Goal: Obtain resource: Obtain resource

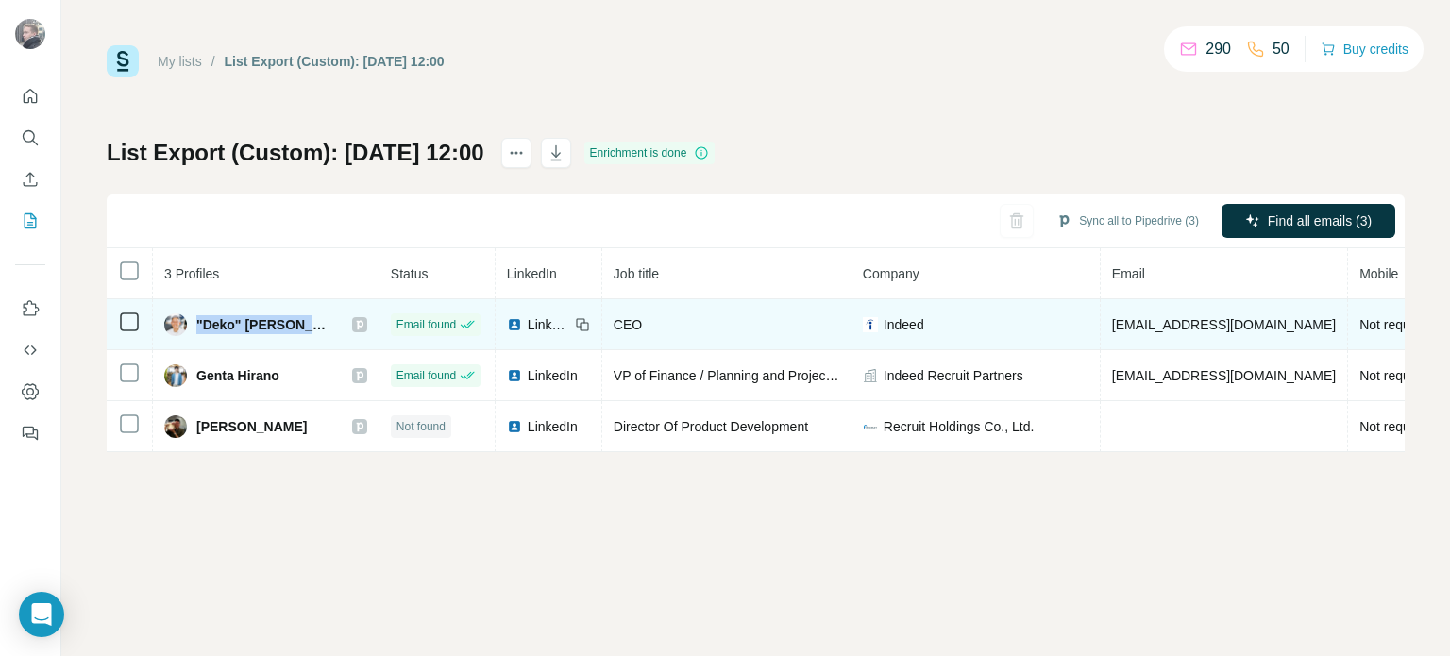
drag, startPoint x: 195, startPoint y: 320, endPoint x: 298, endPoint y: 318, distance: 102.9
click at [298, 318] on span ""Deko" [PERSON_NAME]" at bounding box center [264, 324] width 137 height 19
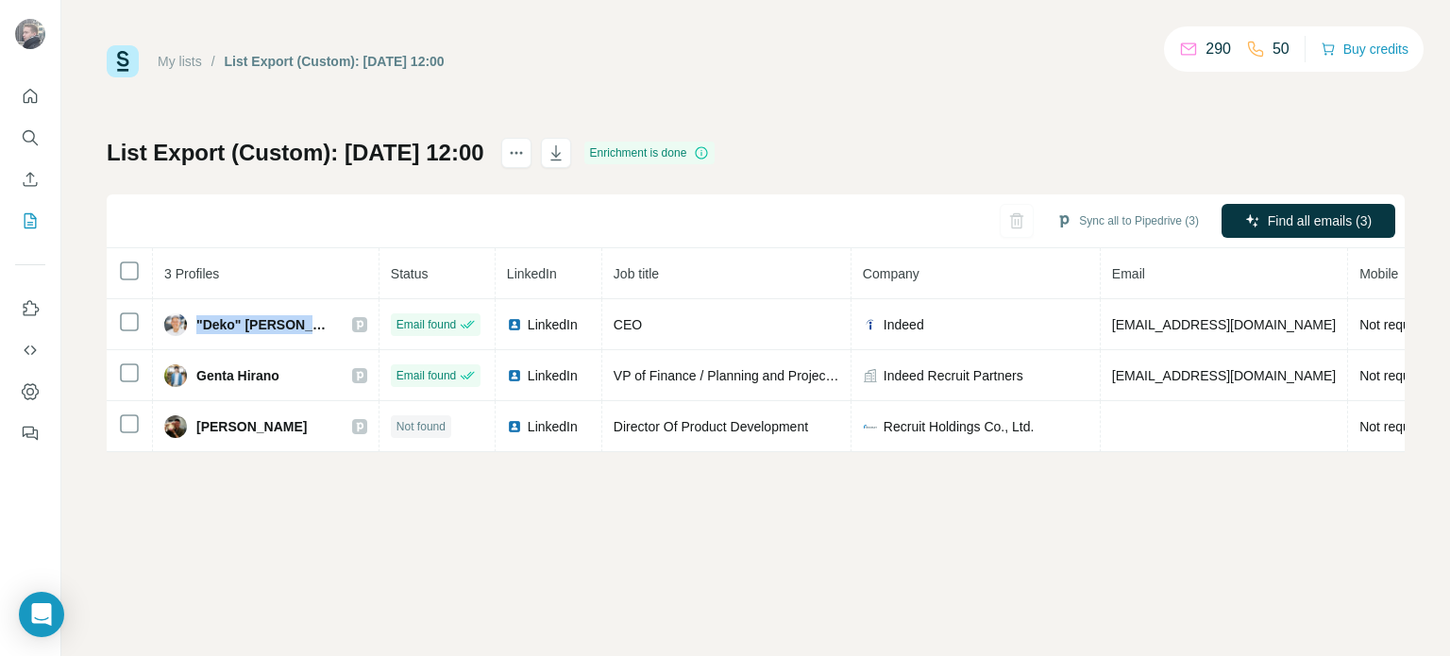
copy span ""Deko" [PERSON_NAME]"
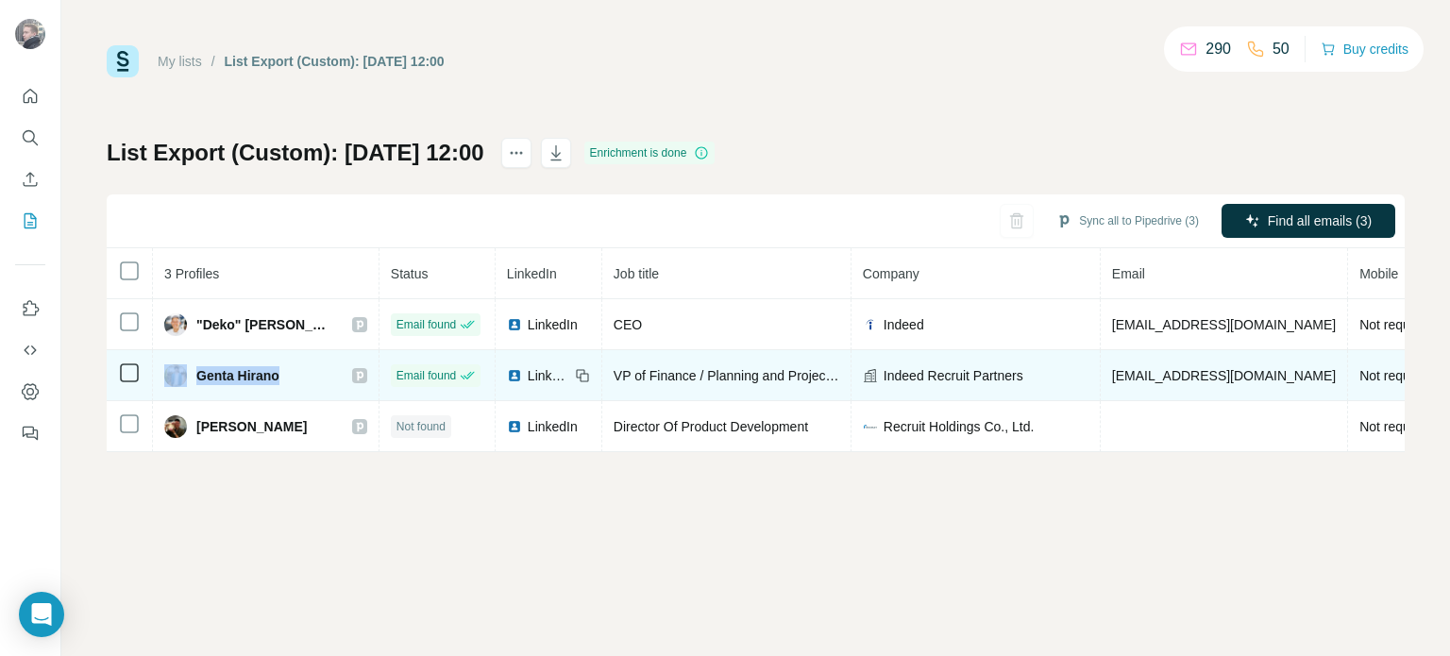
drag, startPoint x: 280, startPoint y: 376, endPoint x: 189, endPoint y: 364, distance: 91.4
click at [188, 364] on div "Genta Hirano" at bounding box center [265, 375] width 203 height 23
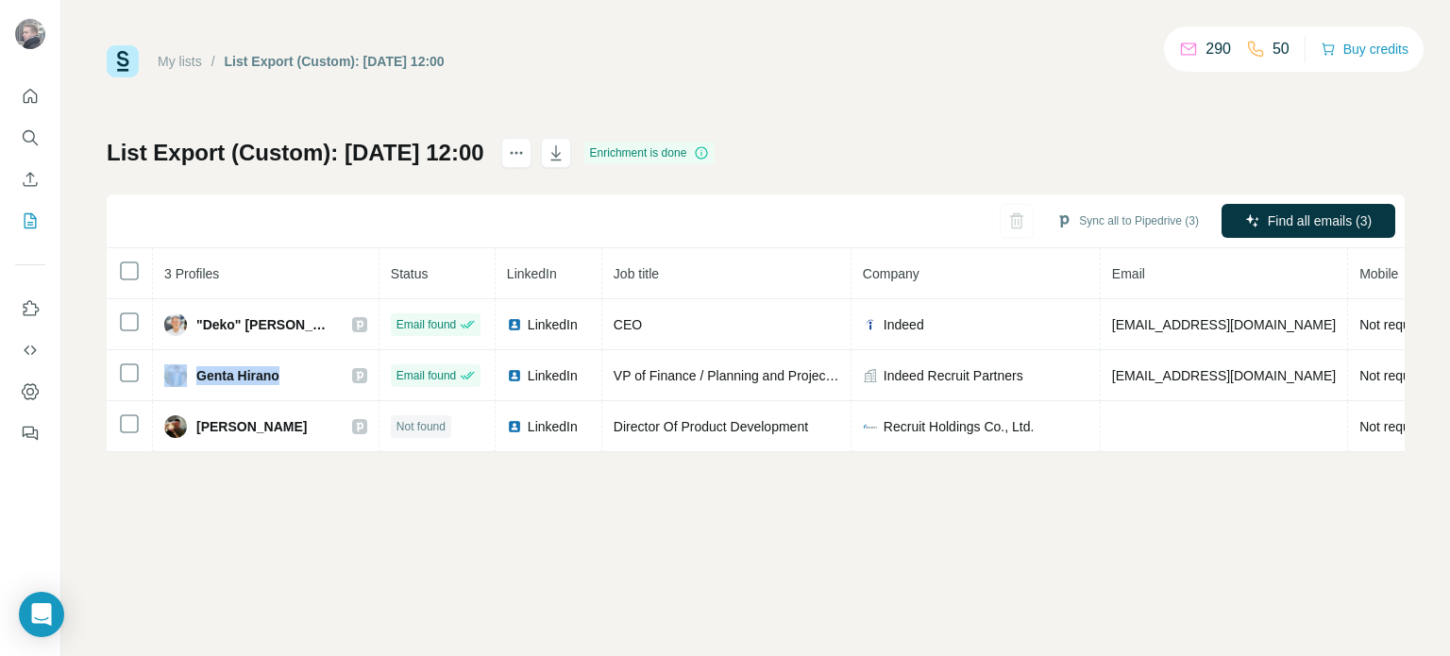
copy div "Genta Hirano"
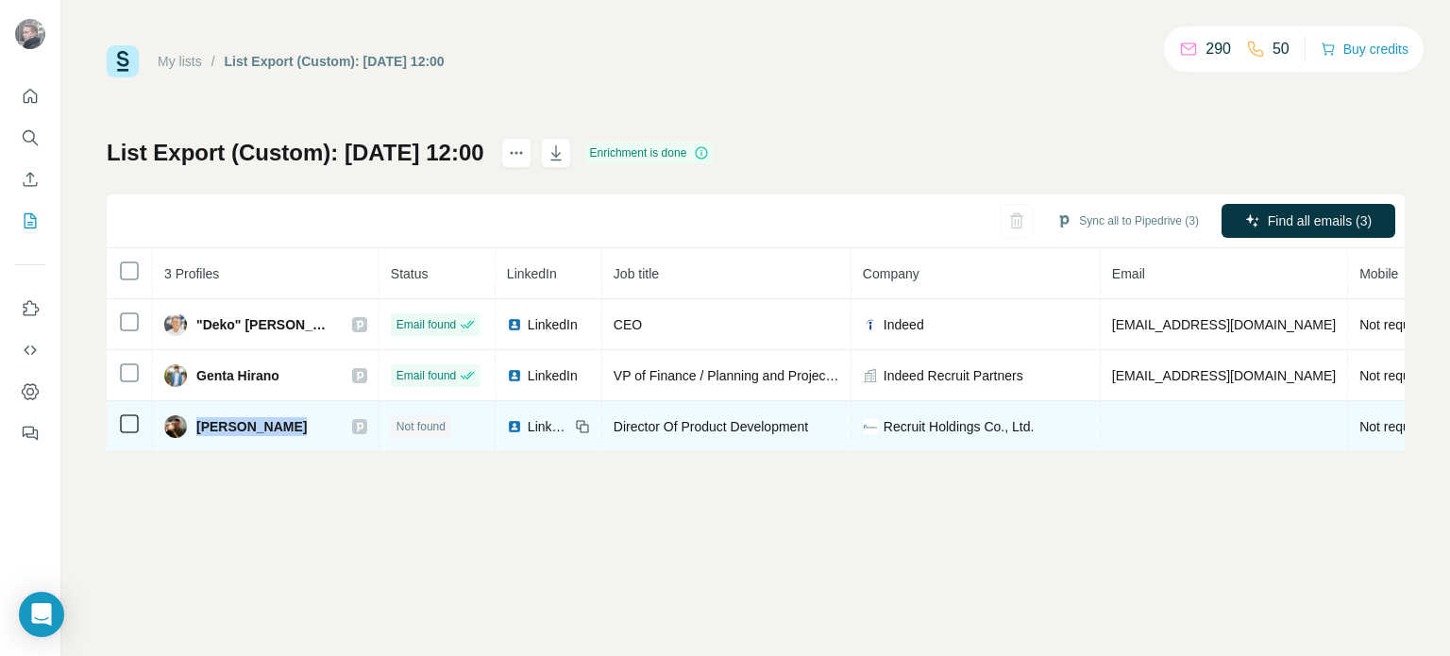
drag, startPoint x: 295, startPoint y: 430, endPoint x: 198, endPoint y: 432, distance: 96.3
click at [198, 432] on div "[PERSON_NAME]" at bounding box center [265, 426] width 203 height 23
copy div "[PERSON_NAME]"
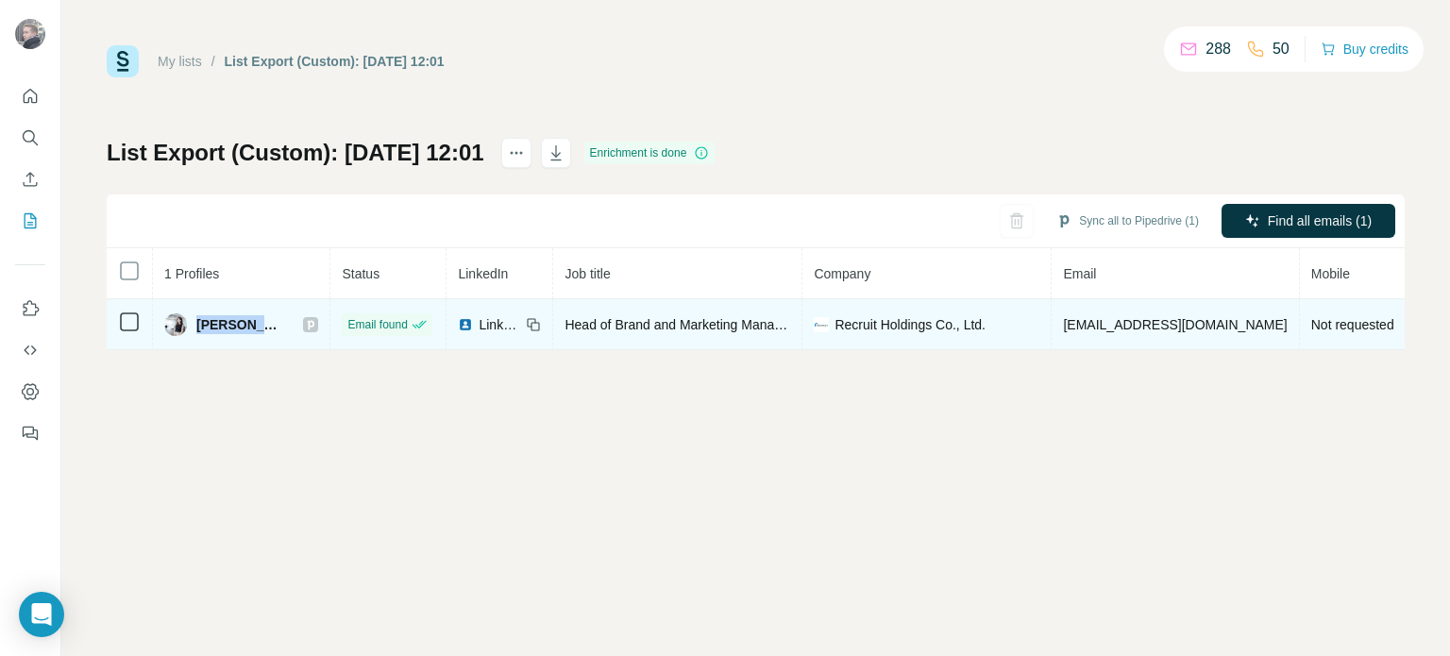
drag, startPoint x: 198, startPoint y: 319, endPoint x: 251, endPoint y: 325, distance: 53.2
click at [251, 325] on span "Aya Tanimizu" at bounding box center [240, 324] width 88 height 19
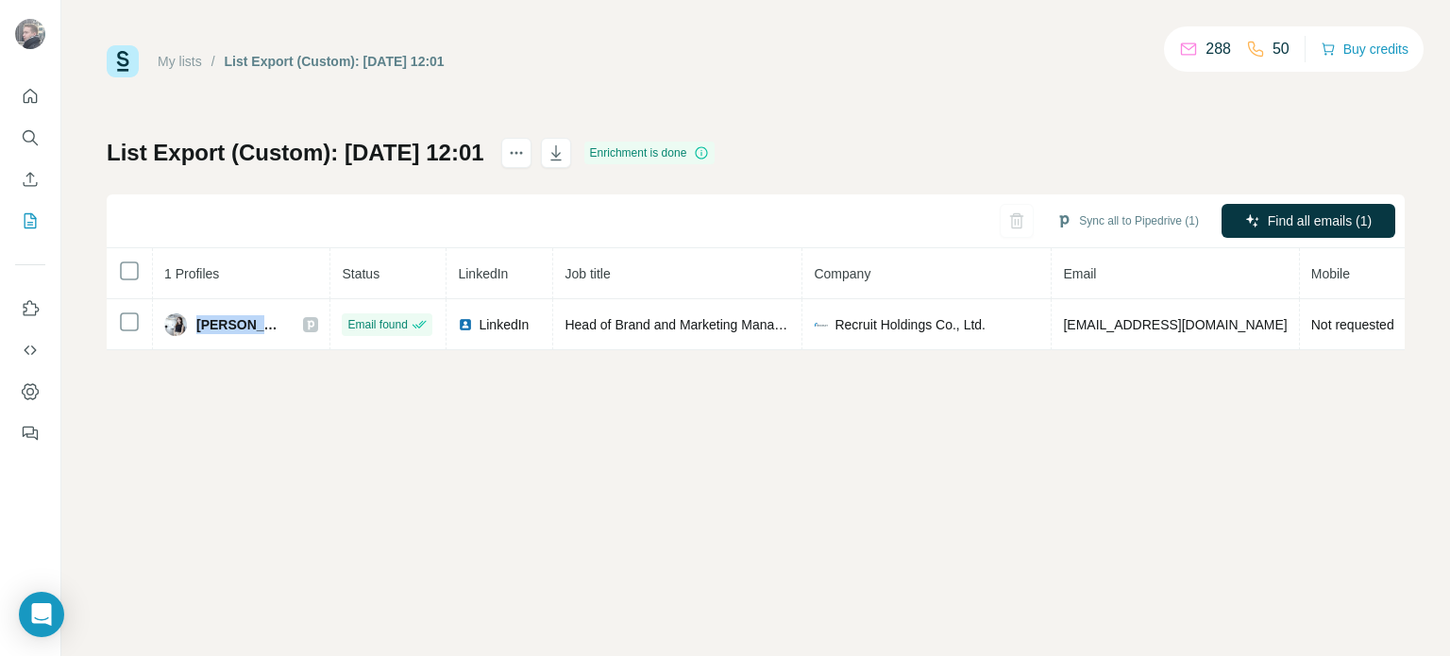
copy span "Aya Tani"
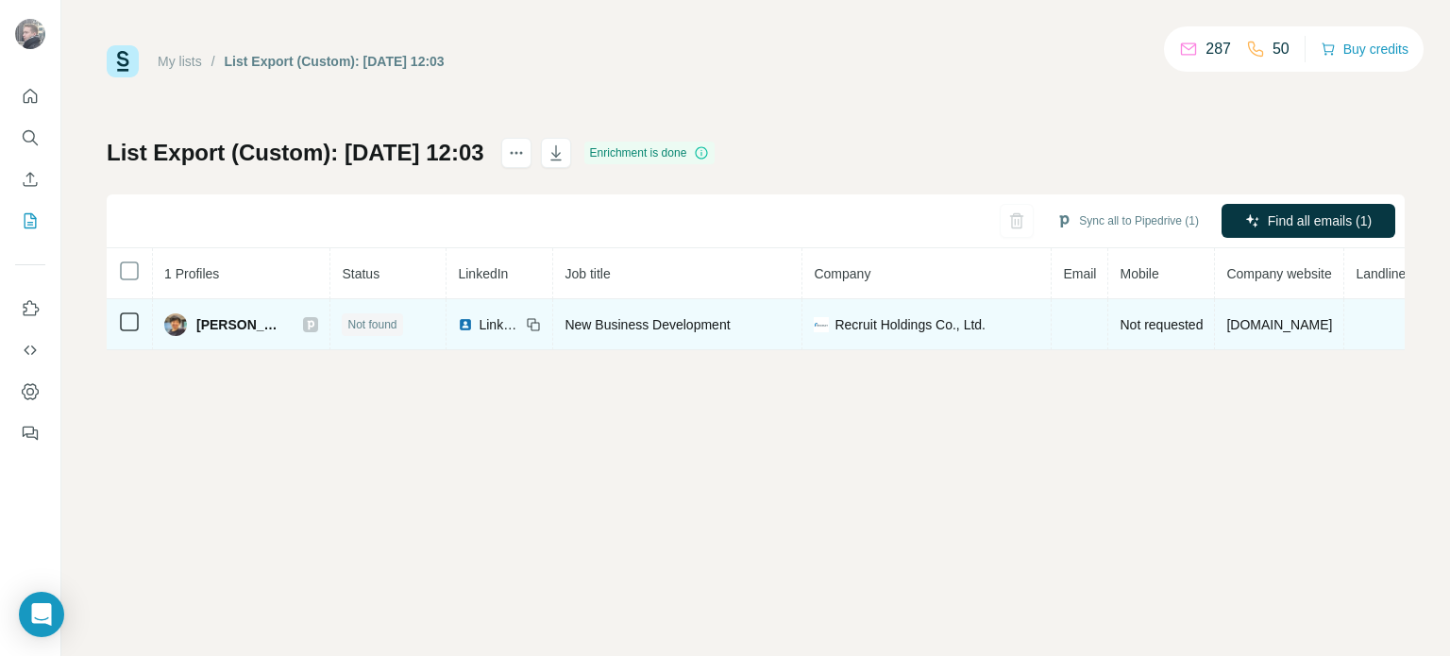
click at [213, 326] on span "[PERSON_NAME]" at bounding box center [240, 324] width 88 height 19
click at [213, 325] on span "[PERSON_NAME]" at bounding box center [240, 324] width 88 height 19
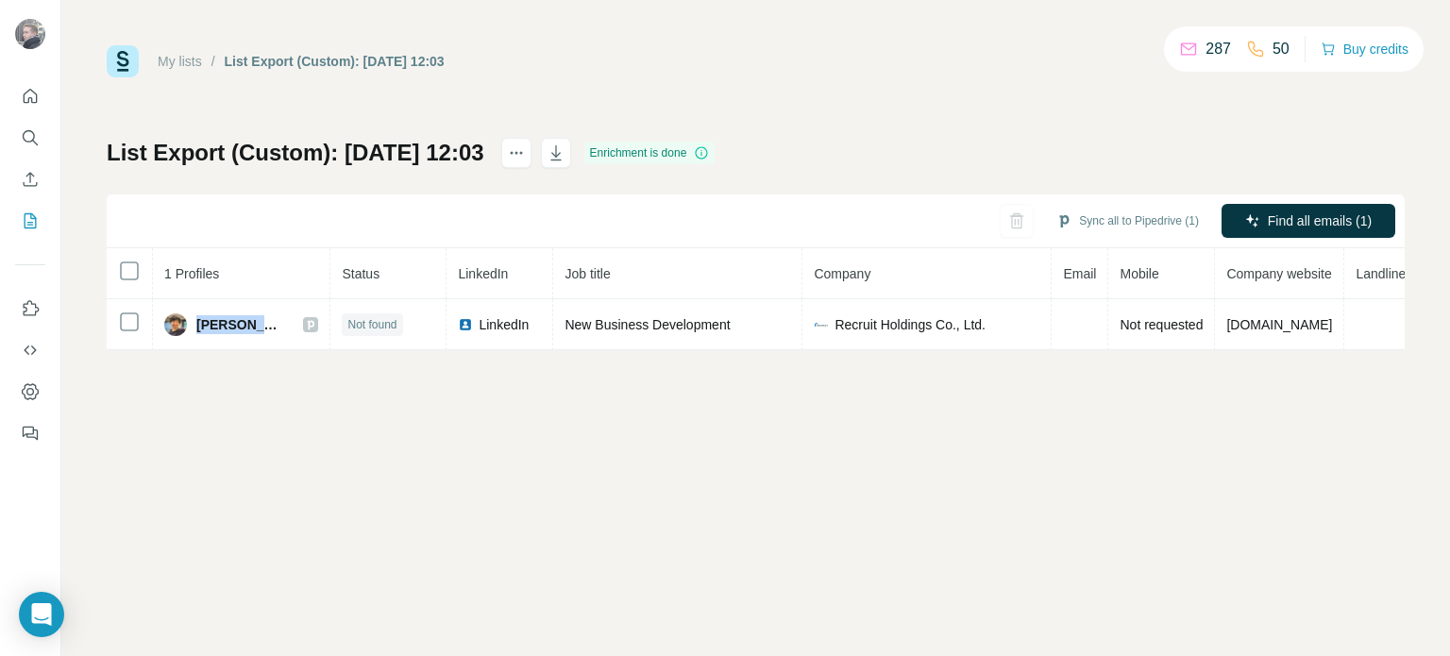
copy span "Hashimoto"
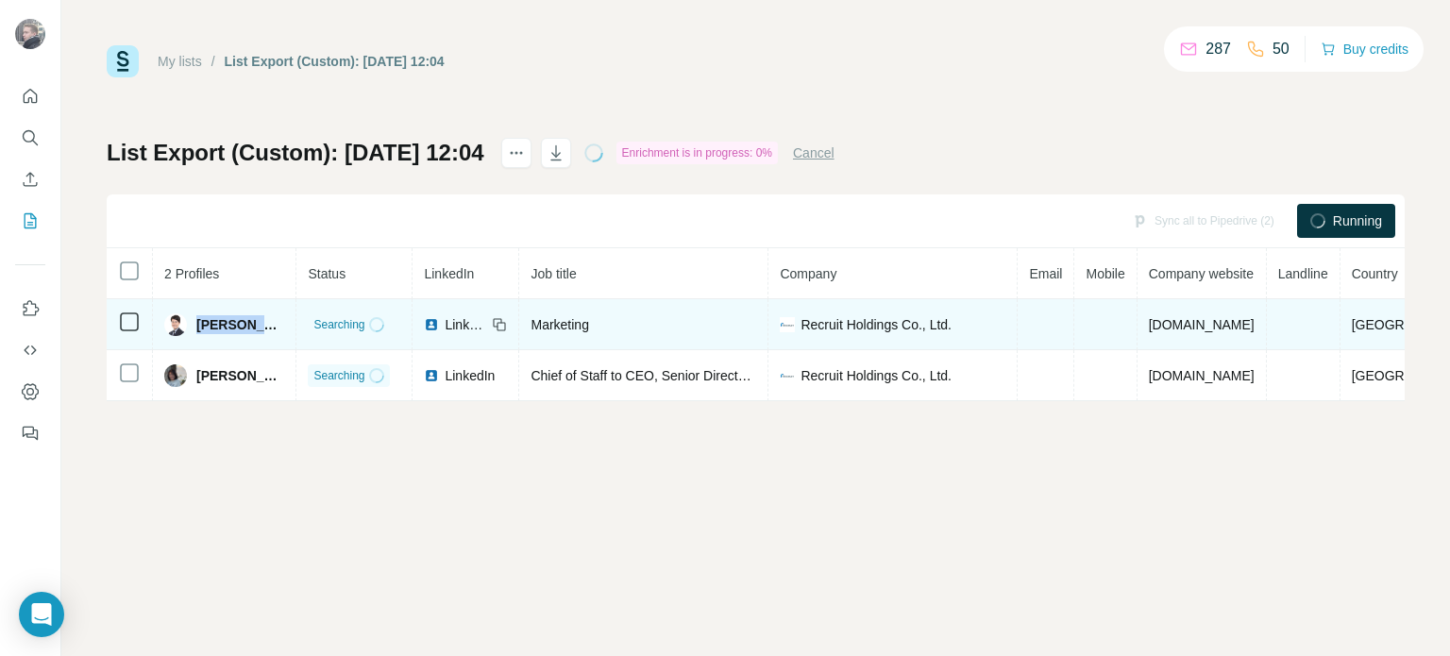
drag, startPoint x: 291, startPoint y: 325, endPoint x: 200, endPoint y: 317, distance: 91.0
click at [199, 317] on td "[PERSON_NAME]" at bounding box center [225, 324] width 144 height 51
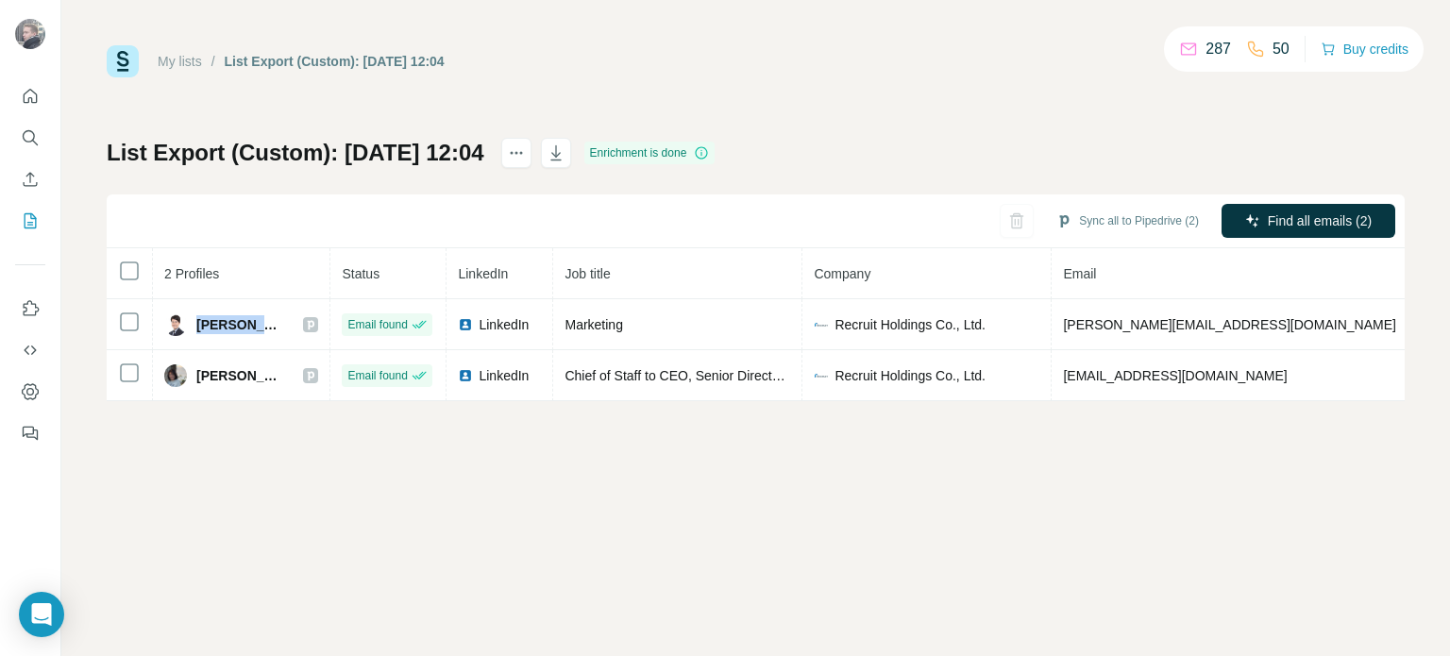
copy span "[PERSON_NAME]"
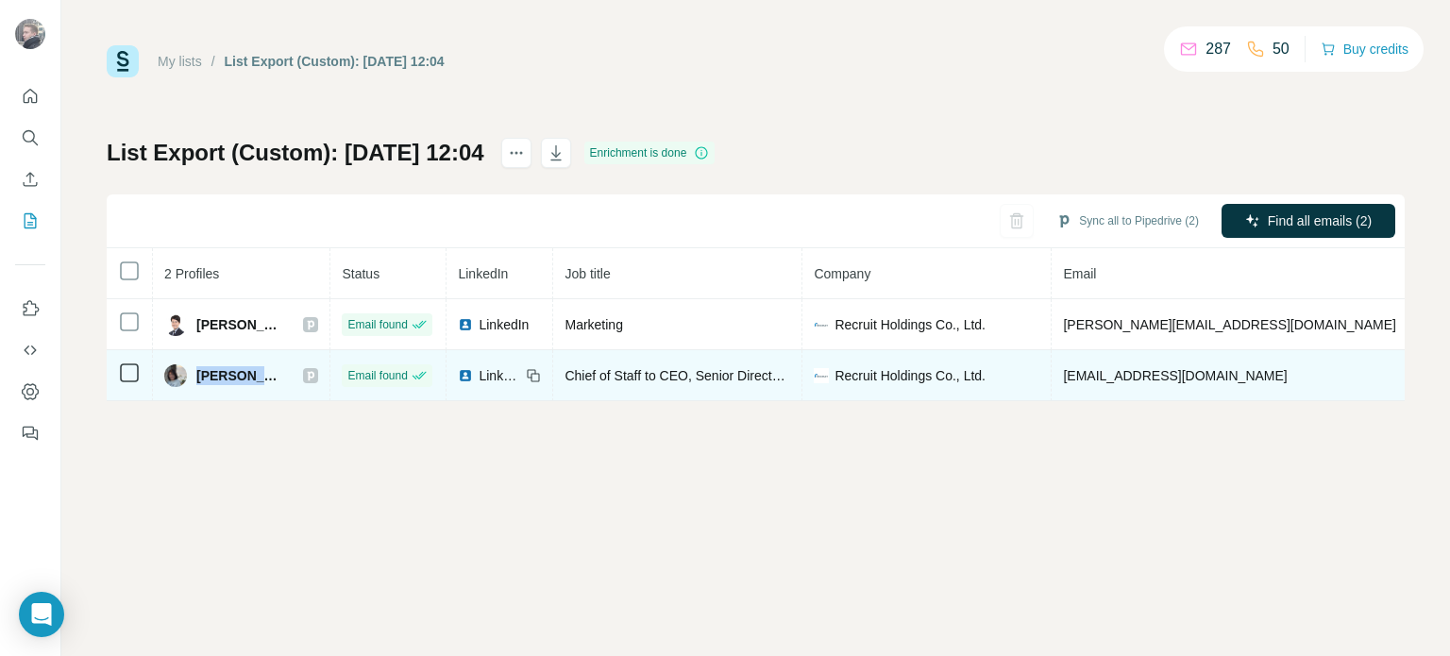
drag, startPoint x: 195, startPoint y: 370, endPoint x: 269, endPoint y: 370, distance: 74.6
click at [269, 370] on div "Fujiko Yamaguchi" at bounding box center [224, 375] width 120 height 23
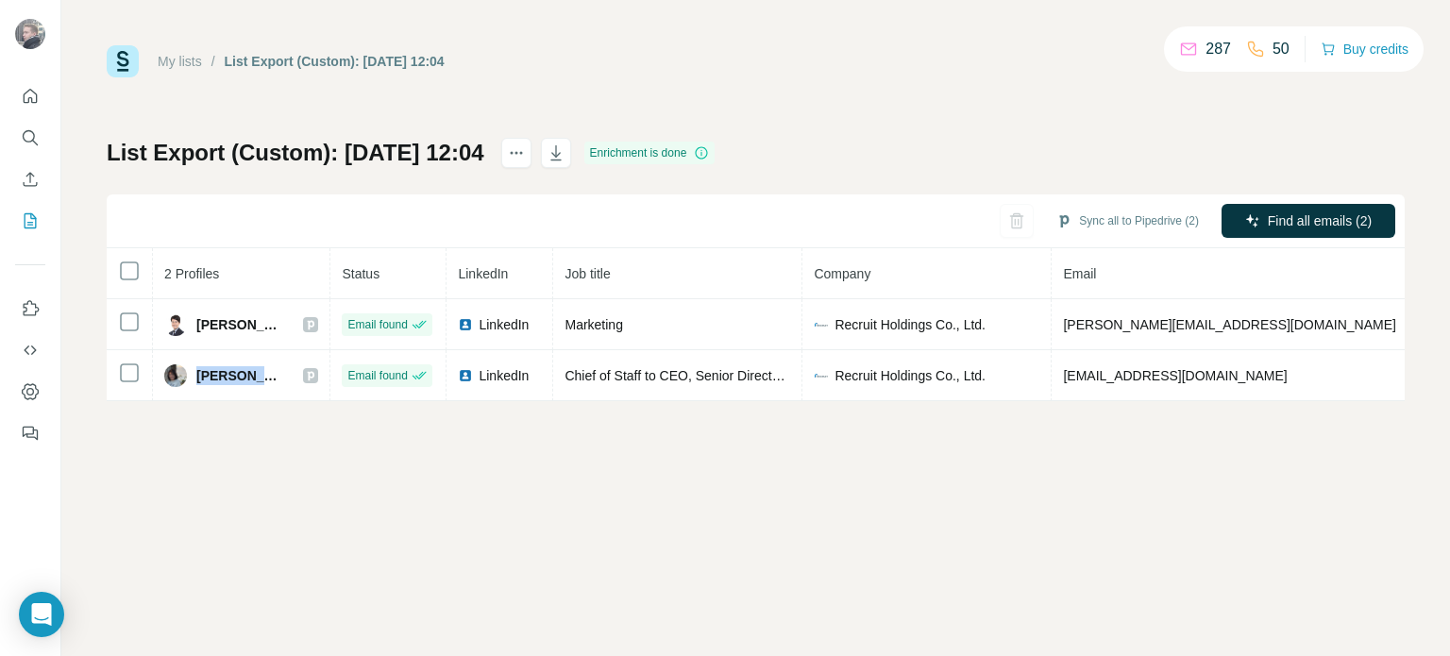
copy span "Fujiko Yama"
